Goal: Task Accomplishment & Management: Manage account settings

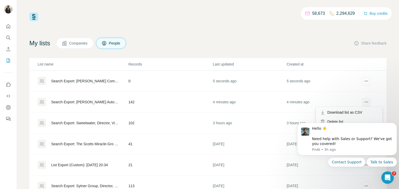
click at [367, 102] on icon "actions" at bounding box center [367, 102] width 1 height 1
click at [353, 110] on span "Download list as CSV" at bounding box center [344, 112] width 35 height 5
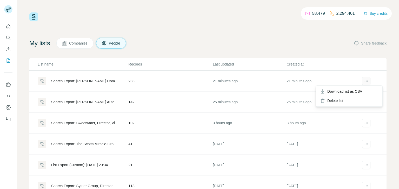
click at [366, 83] on icon "actions" at bounding box center [365, 81] width 5 height 5
click at [341, 97] on div "Delete list" at bounding box center [349, 100] width 64 height 9
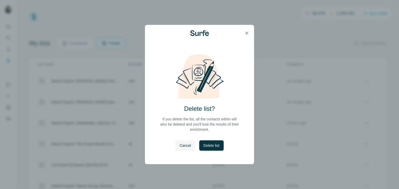
click at [334, 91] on div "Delete list? If you delete the list, all the contacts within will also be delet…" at bounding box center [199, 94] width 399 height 189
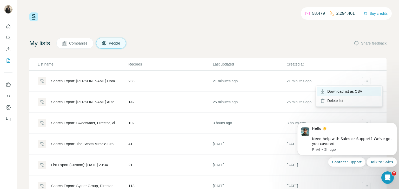
click at [337, 94] on span "Download list as CSV" at bounding box center [344, 91] width 35 height 5
